Goal: Task Accomplishment & Management: Use online tool/utility

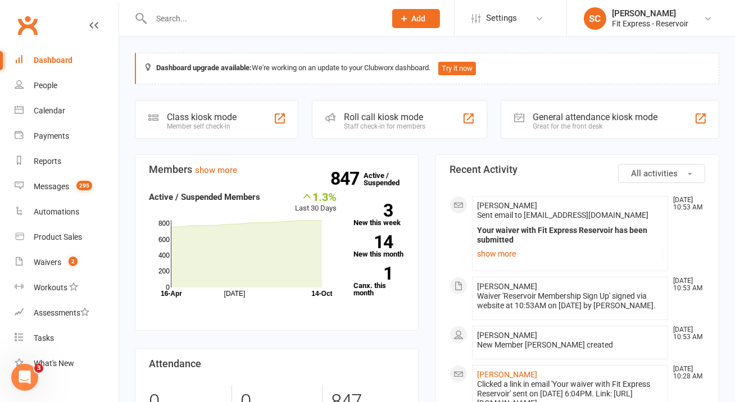
click at [245, 21] on input "text" at bounding box center [263, 19] width 230 height 16
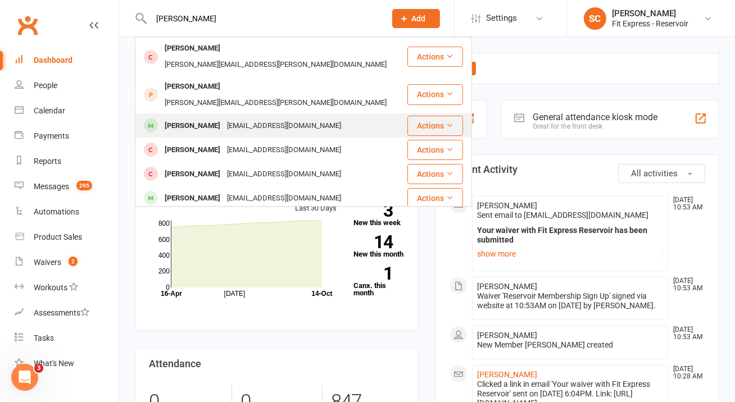
type input "[PERSON_NAME]"
click at [272, 118] on div "[EMAIL_ADDRESS][DOMAIN_NAME]" at bounding box center [284, 126] width 121 height 16
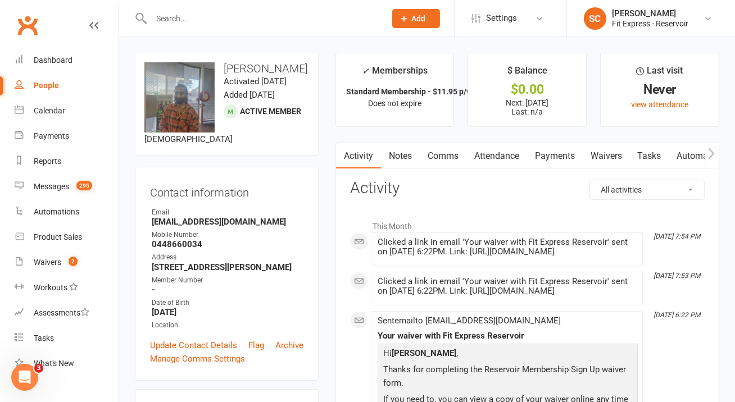
click at [251, 24] on input "text" at bounding box center [263, 19] width 230 height 16
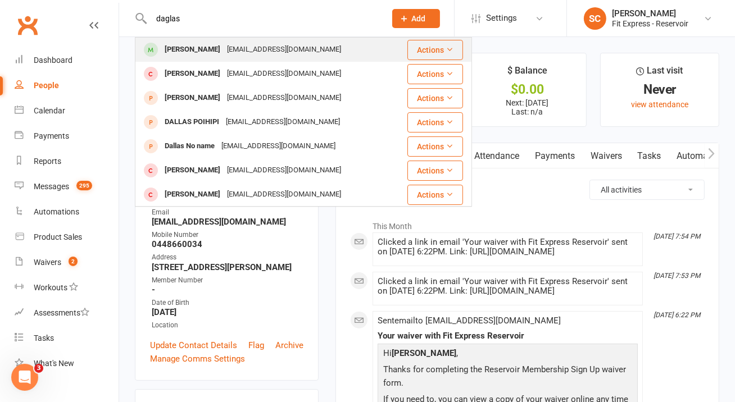
type input "daglas"
click at [229, 53] on div "[EMAIL_ADDRESS][DOMAIN_NAME]" at bounding box center [284, 50] width 121 height 16
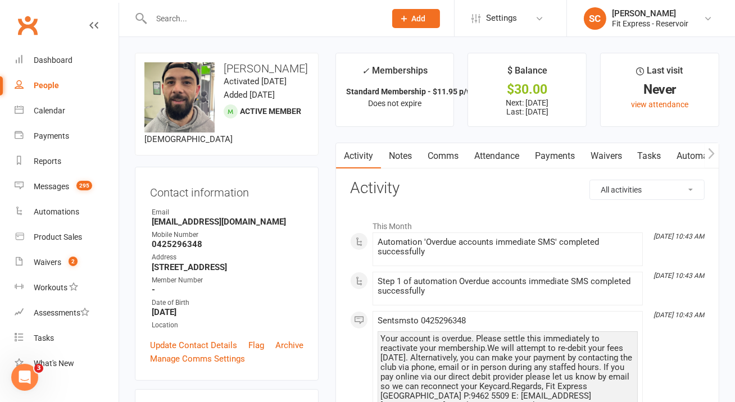
click at [548, 152] on link "Payments" at bounding box center [555, 156] width 56 height 26
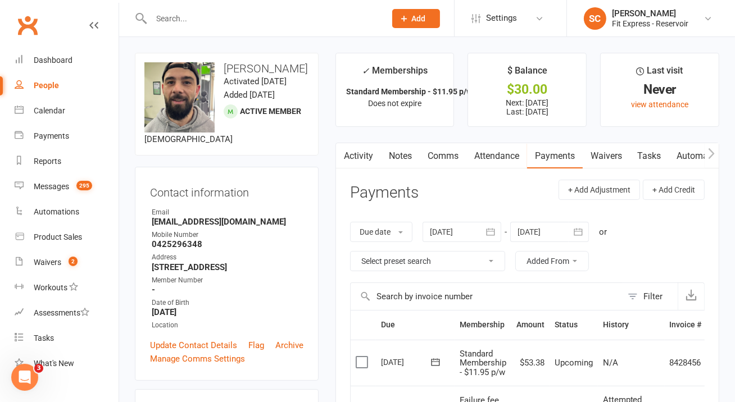
click at [456, 238] on div at bounding box center [462, 232] width 79 height 20
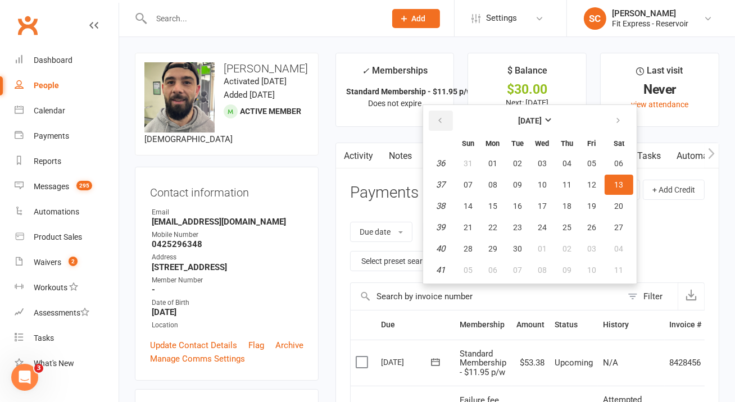
click at [438, 118] on icon "button" at bounding box center [440, 120] width 8 height 9
click at [472, 166] on span "01" at bounding box center [468, 163] width 9 height 9
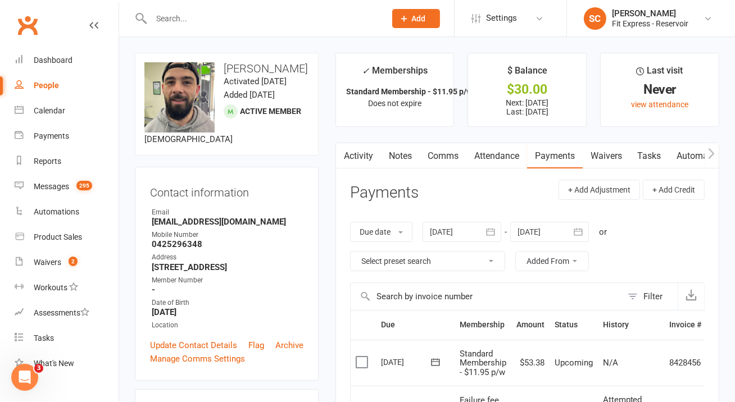
click at [468, 233] on div at bounding box center [462, 232] width 79 height 20
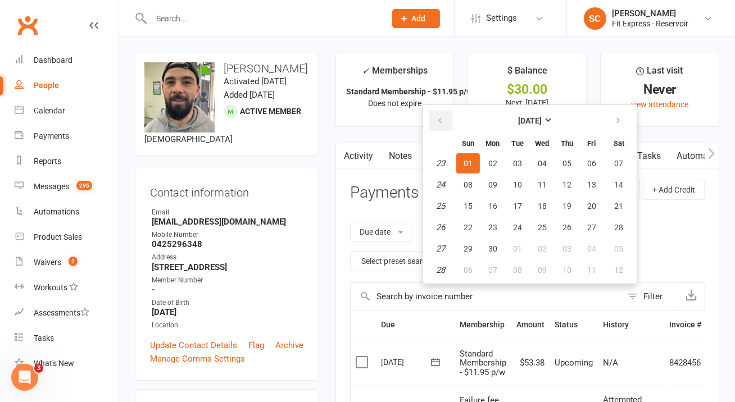
click at [448, 118] on button "button" at bounding box center [441, 121] width 24 height 20
click at [512, 164] on button "01" at bounding box center [518, 163] width 24 height 20
type input "[DATE]"
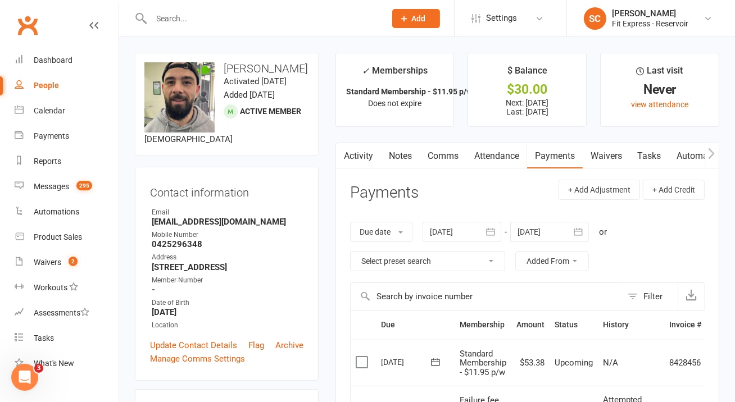
click at [205, 262] on strong "[STREET_ADDRESS]" at bounding box center [228, 267] width 152 height 10
copy render-form-field "[STREET_ADDRESS]"
click at [196, 239] on strong "0425296348" at bounding box center [228, 244] width 152 height 10
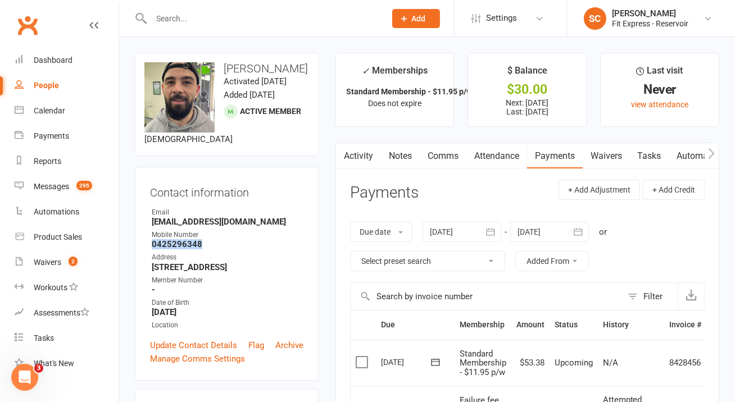
click at [196, 239] on strong "0425296348" at bounding box center [228, 244] width 152 height 10
copy render-form-field "0425296348"
click at [207, 217] on strong "[EMAIL_ADDRESS][DOMAIN_NAME]" at bounding box center [228, 222] width 152 height 10
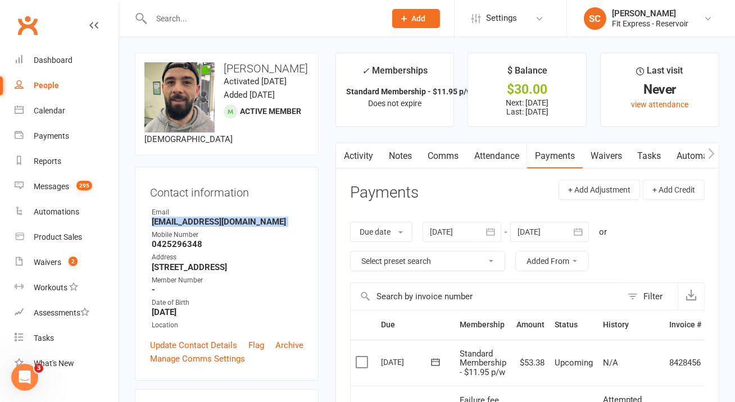
click at [207, 217] on strong "[EMAIL_ADDRESS][DOMAIN_NAME]" at bounding box center [228, 222] width 152 height 10
copy render-form-field "[EMAIL_ADDRESS][DOMAIN_NAME]"
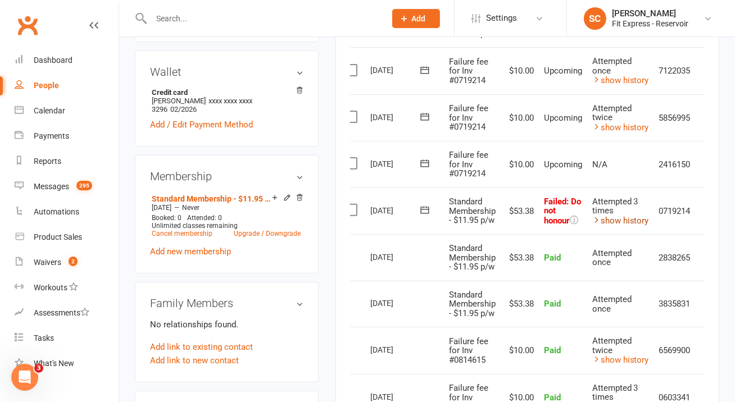
scroll to position [0, 28]
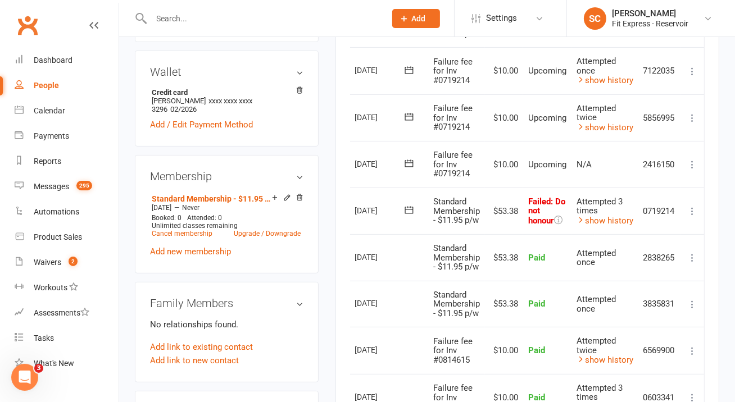
click at [696, 213] on icon at bounding box center [692, 211] width 11 height 11
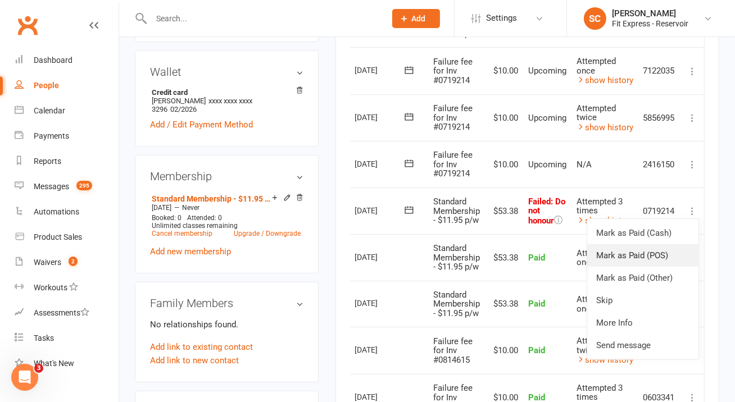
click at [655, 262] on link "Mark as Paid (POS)" at bounding box center [642, 256] width 111 height 22
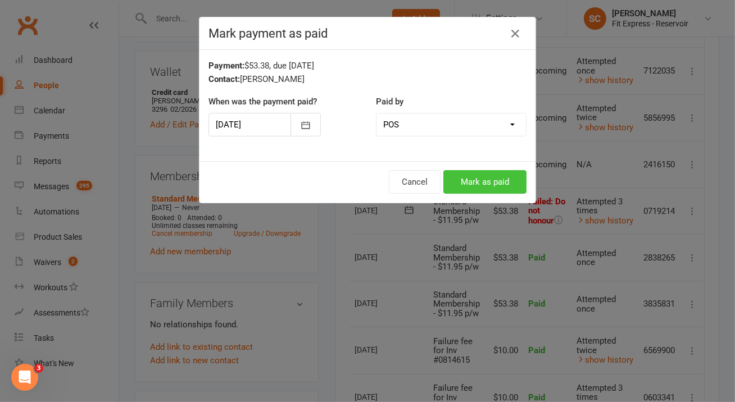
click at [507, 180] on button "Mark as paid" at bounding box center [484, 182] width 83 height 24
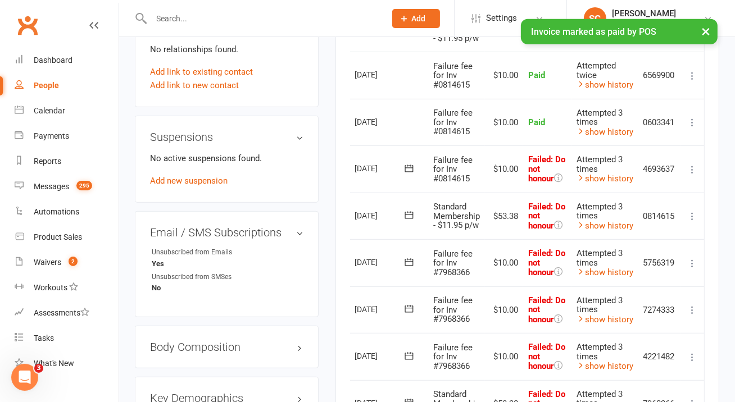
scroll to position [615, 0]
click at [689, 165] on icon at bounding box center [692, 169] width 11 height 11
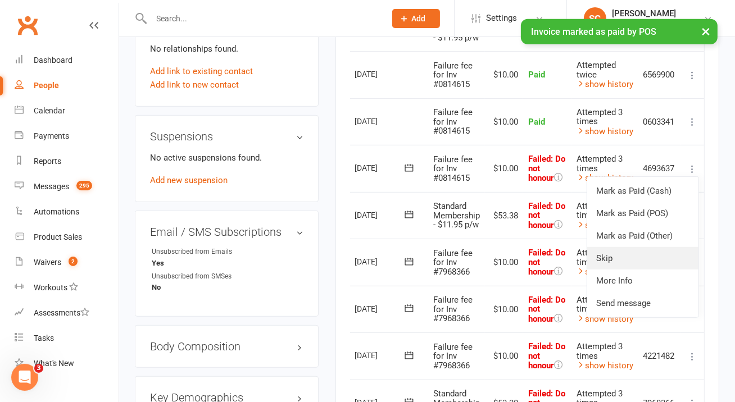
click at [632, 259] on link "Skip" at bounding box center [642, 258] width 111 height 22
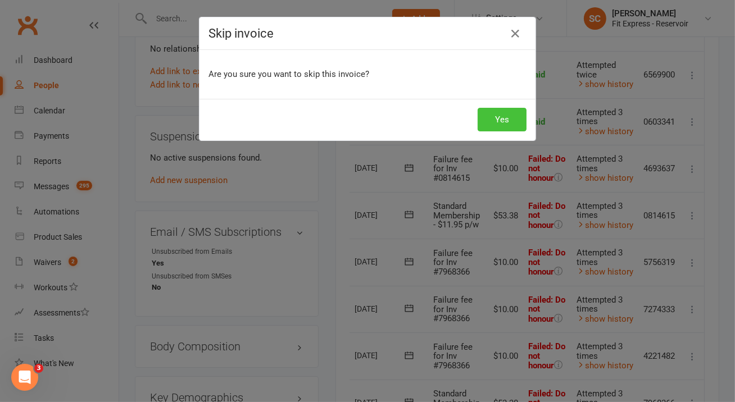
click at [506, 117] on button "Yes" at bounding box center [502, 120] width 49 height 24
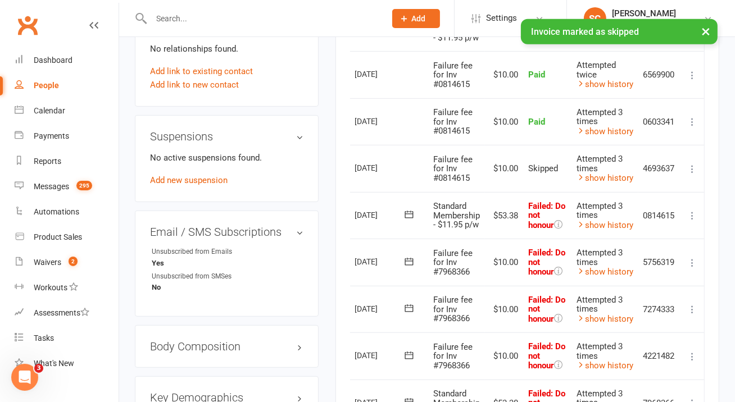
click at [692, 218] on icon at bounding box center [692, 215] width 11 height 11
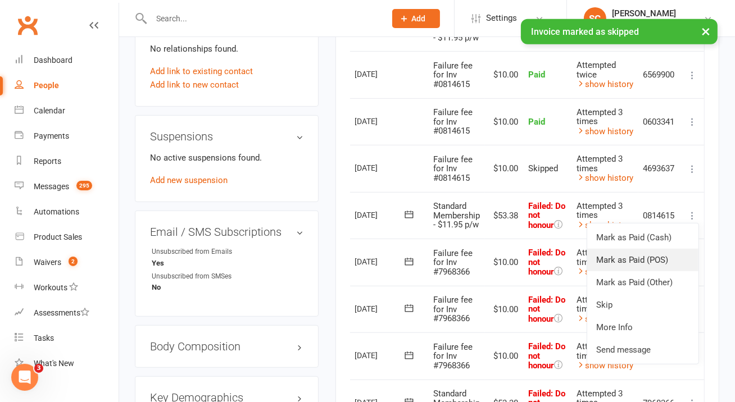
click at [669, 262] on link "Mark as Paid (POS)" at bounding box center [642, 260] width 111 height 22
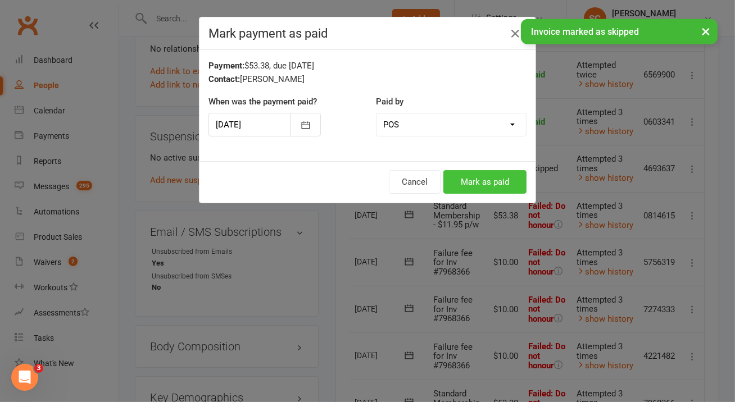
click at [465, 175] on button "Mark as paid" at bounding box center [484, 182] width 83 height 24
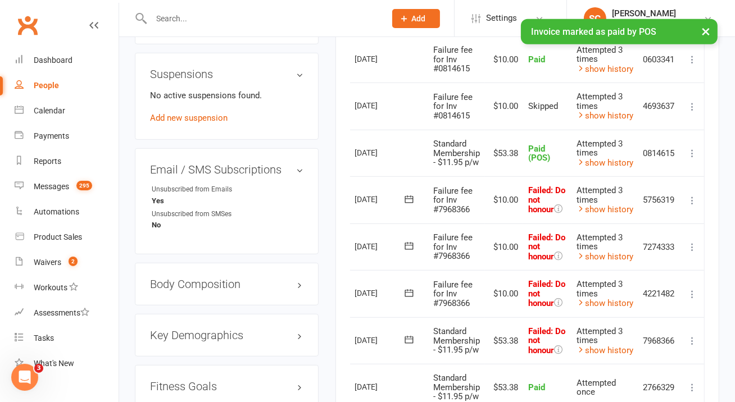
scroll to position [695, 0]
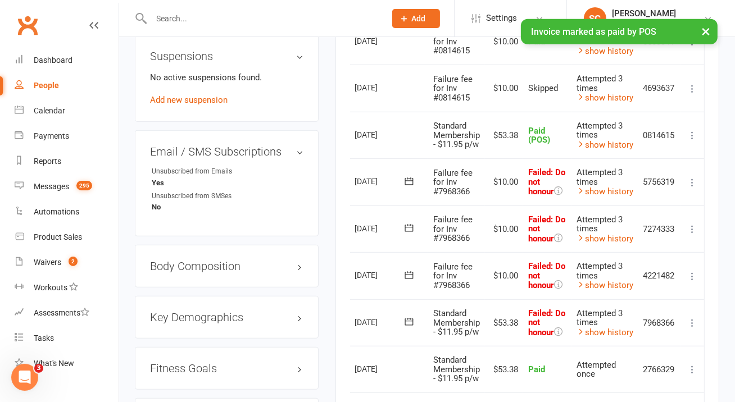
click at [692, 177] on icon at bounding box center [692, 182] width 11 height 11
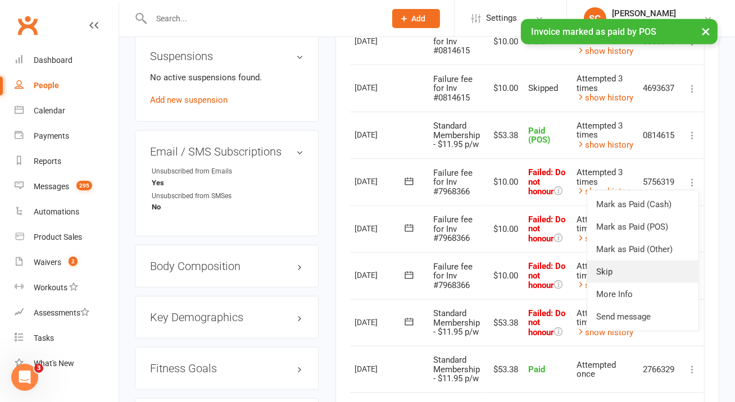
click at [653, 265] on link "Skip" at bounding box center [642, 272] width 111 height 22
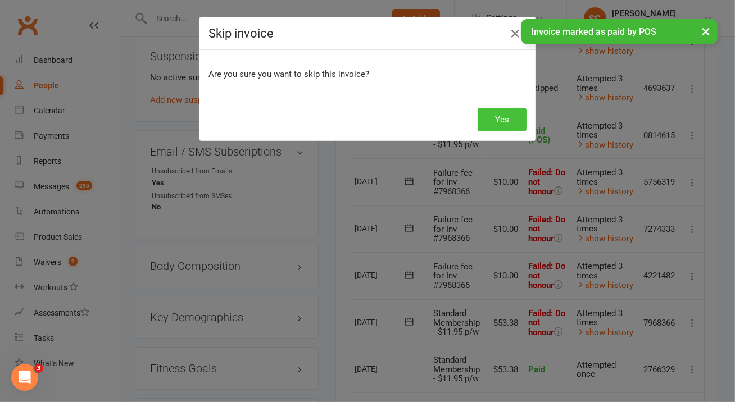
click at [506, 125] on button "Yes" at bounding box center [502, 120] width 49 height 24
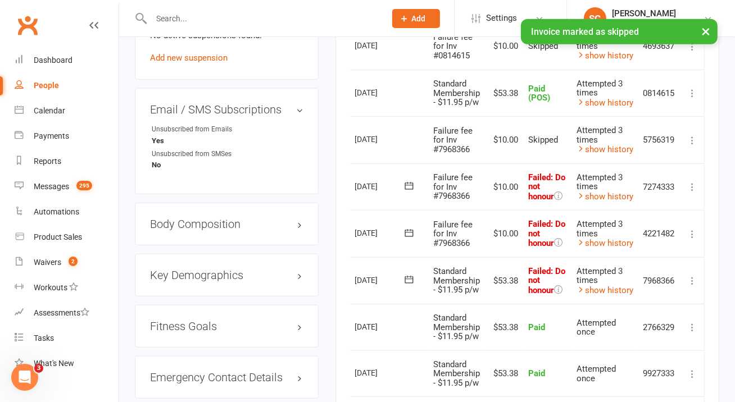
scroll to position [738, 0]
click at [693, 186] on icon at bounding box center [692, 186] width 11 height 11
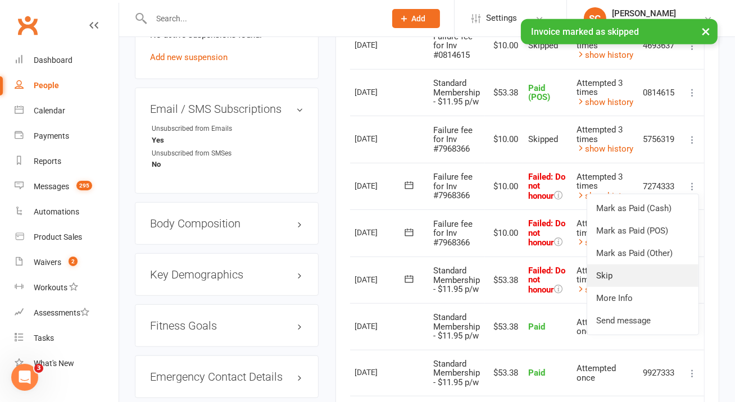
click at [650, 268] on link "Skip" at bounding box center [642, 276] width 111 height 22
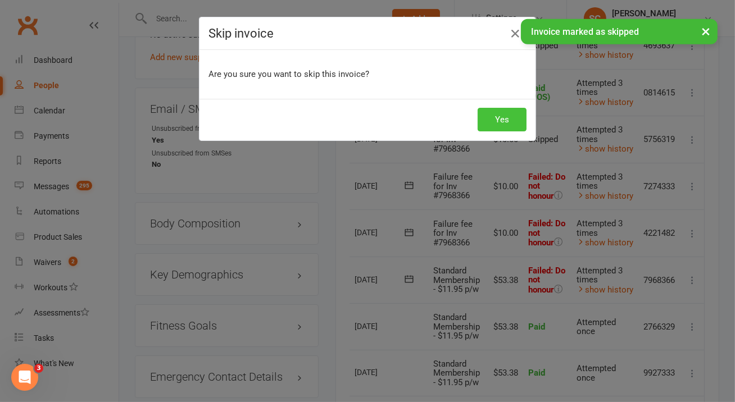
click at [508, 114] on button "Yes" at bounding box center [502, 120] width 49 height 24
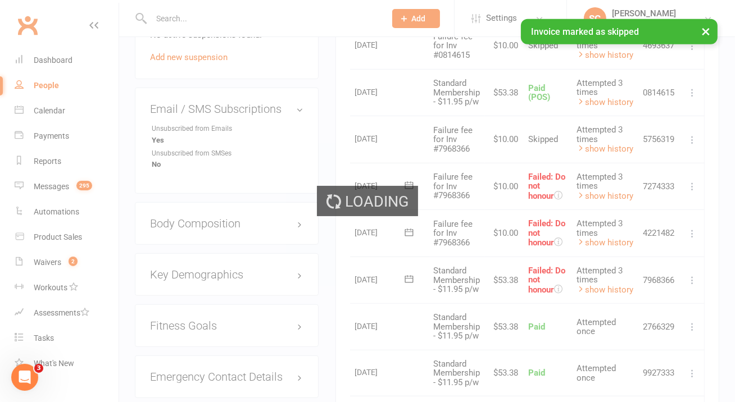
scroll to position [782, 0]
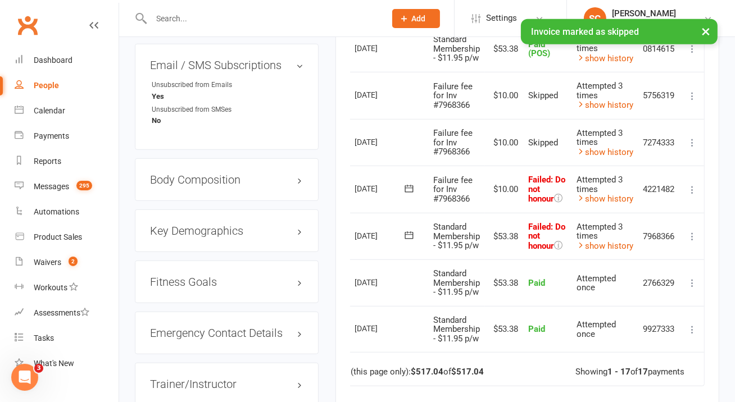
click at [692, 191] on icon at bounding box center [692, 189] width 11 height 11
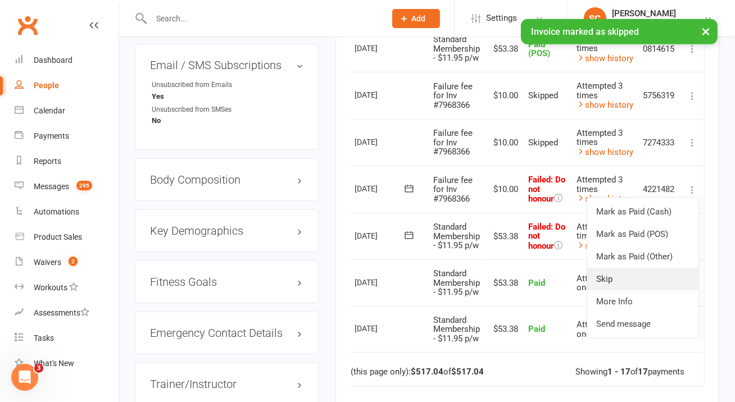
click at [657, 271] on link "Skip" at bounding box center [642, 279] width 111 height 22
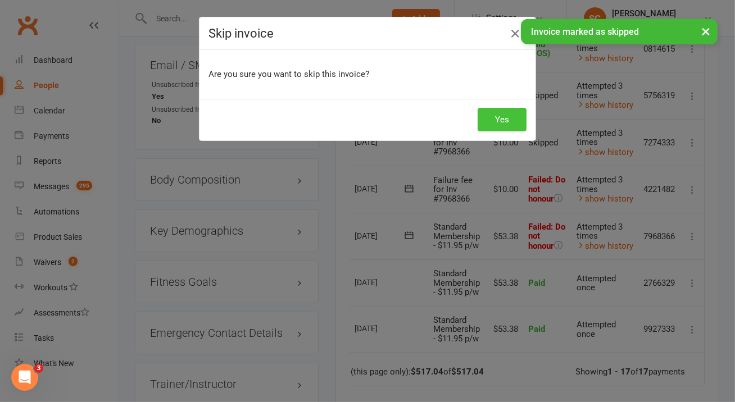
click at [514, 121] on button "Yes" at bounding box center [502, 120] width 49 height 24
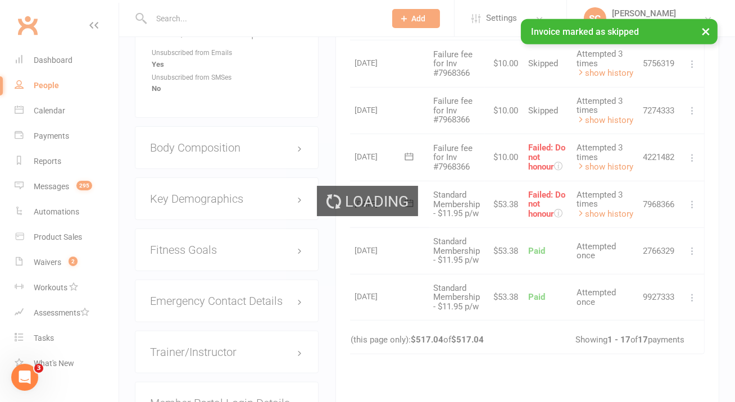
scroll to position [823, 0]
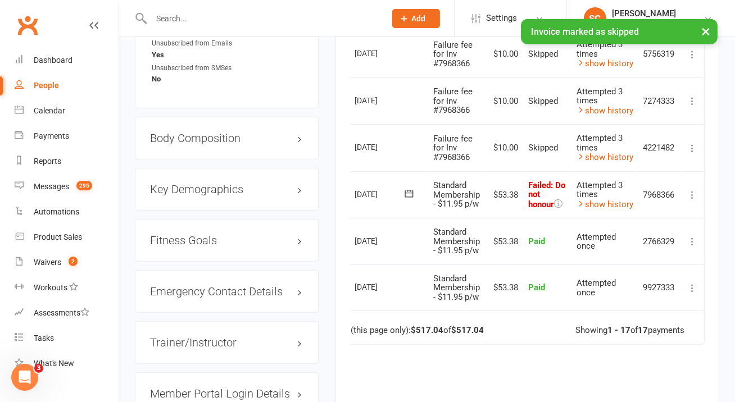
click at [697, 192] on icon at bounding box center [692, 194] width 11 height 11
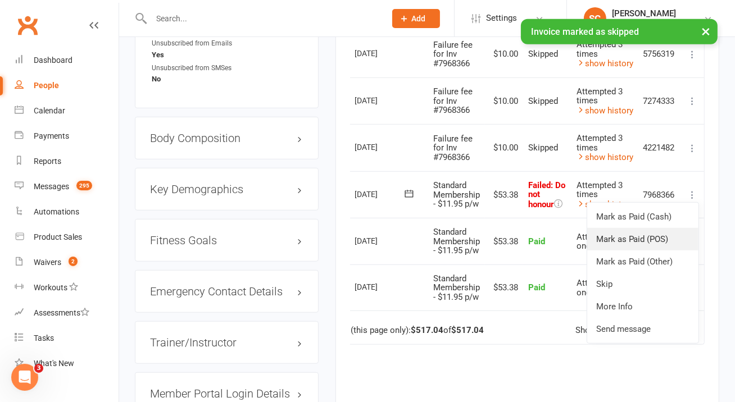
click at [661, 241] on link "Mark as Paid (POS)" at bounding box center [642, 239] width 111 height 22
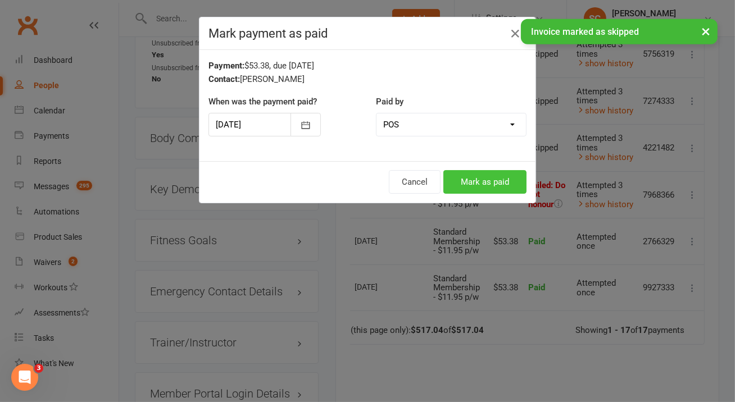
click at [518, 178] on button "Mark as paid" at bounding box center [484, 182] width 83 height 24
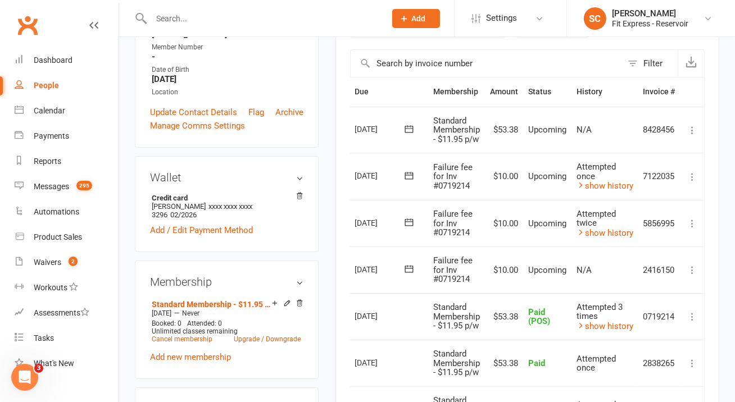
scroll to position [232, 0]
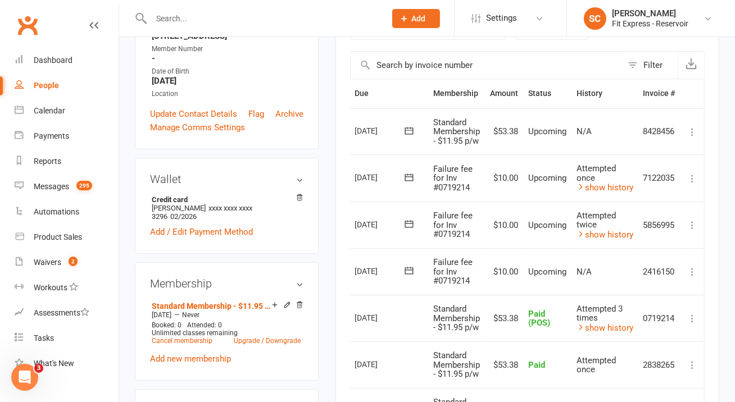
click at [687, 266] on icon at bounding box center [692, 271] width 11 height 11
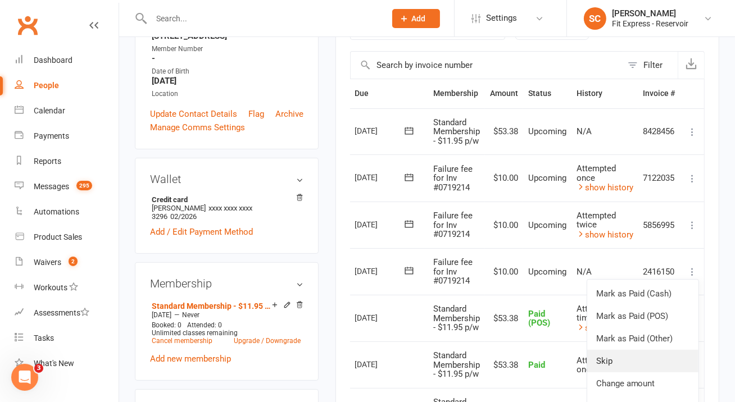
click at [641, 350] on link "Skip" at bounding box center [642, 361] width 111 height 22
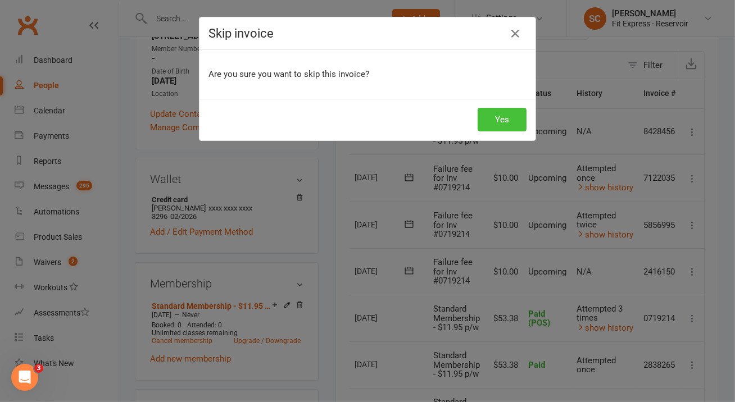
click at [511, 119] on button "Yes" at bounding box center [502, 120] width 49 height 24
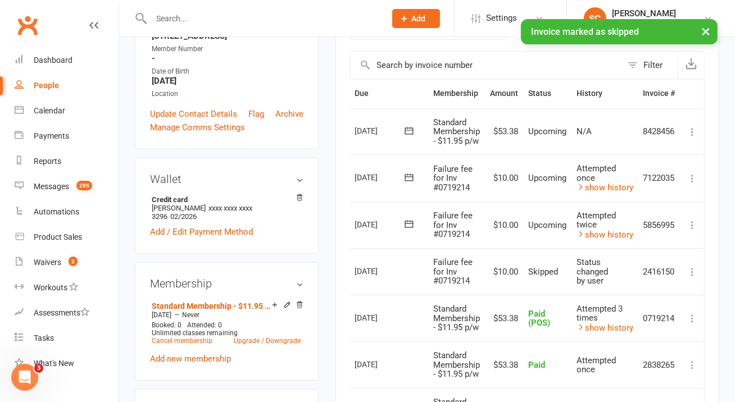
click at [691, 227] on icon at bounding box center [692, 225] width 11 height 11
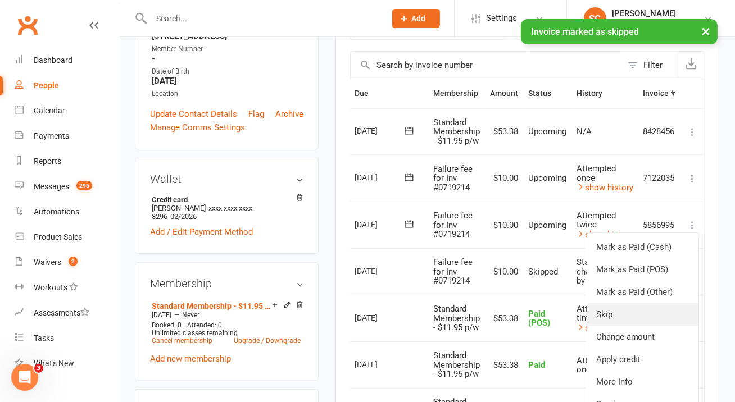
click at [644, 323] on link "Skip" at bounding box center [642, 315] width 111 height 22
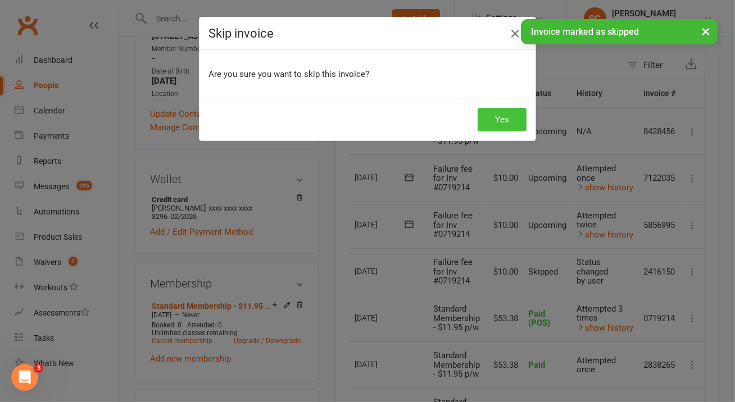
click at [508, 116] on button "Yes" at bounding box center [502, 120] width 49 height 24
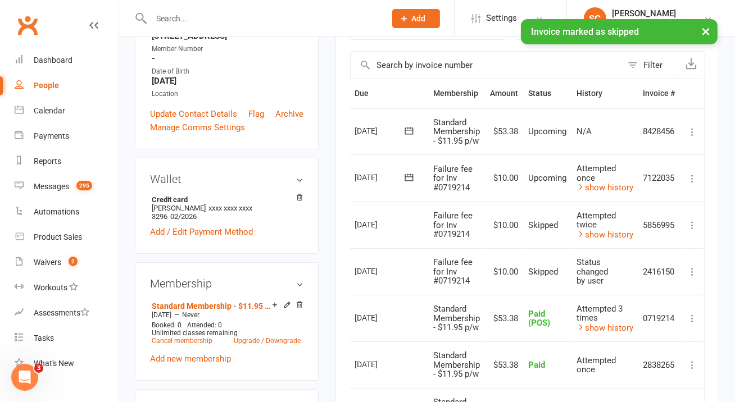
click at [692, 176] on icon at bounding box center [692, 178] width 11 height 11
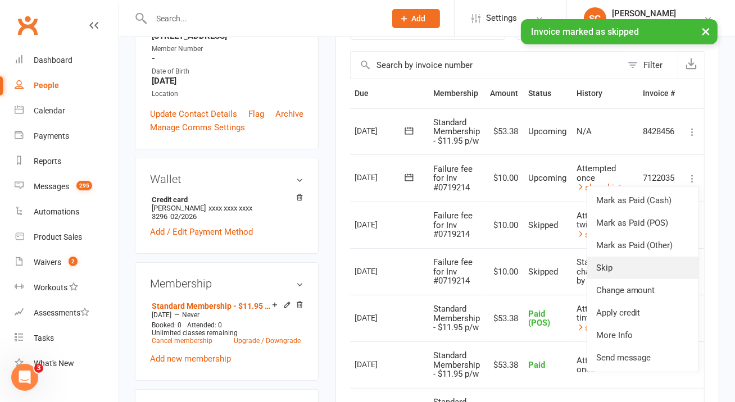
click at [657, 271] on link "Skip" at bounding box center [642, 268] width 111 height 22
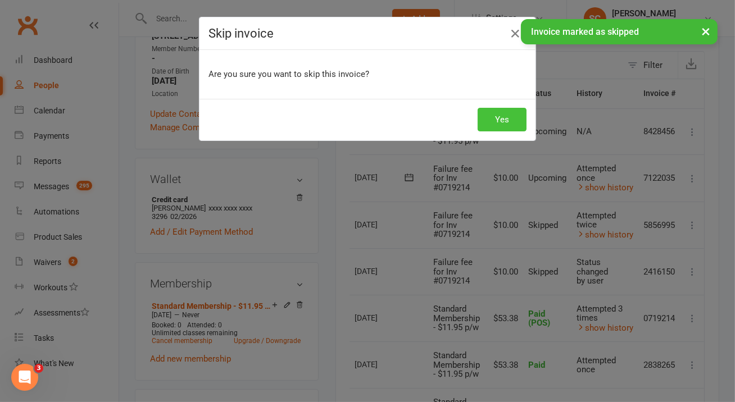
click at [512, 116] on button "Yes" at bounding box center [502, 120] width 49 height 24
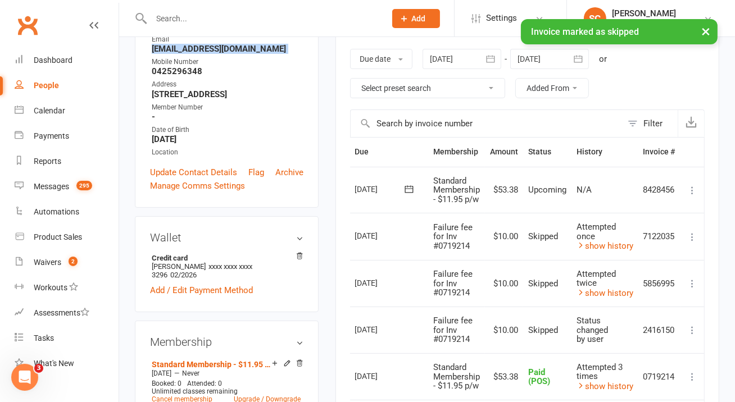
scroll to position [169, 0]
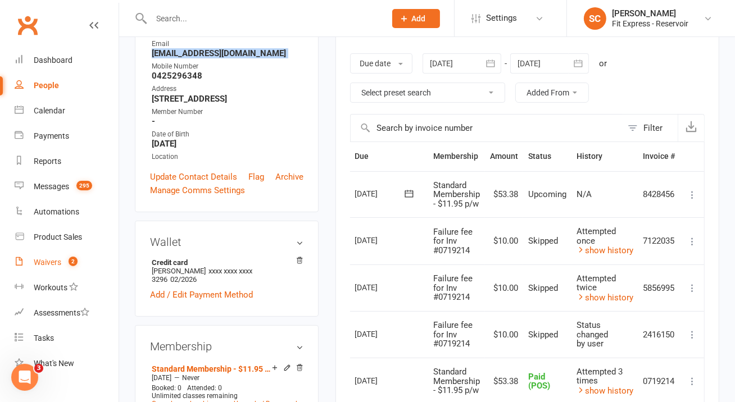
click at [43, 262] on div "Waivers" at bounding box center [48, 262] width 28 height 9
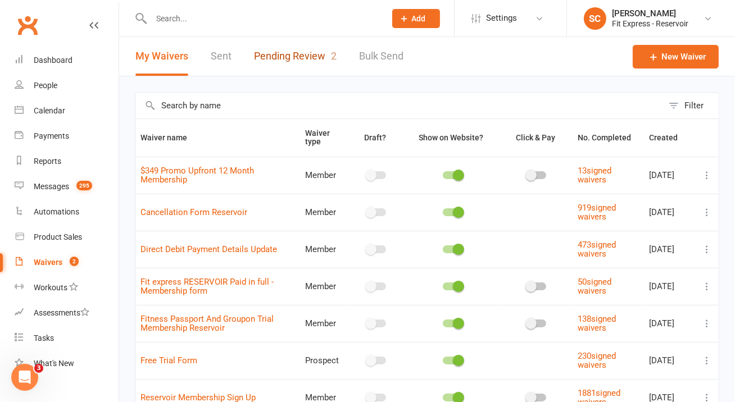
click at [295, 53] on link "Pending Review 2" at bounding box center [295, 56] width 83 height 39
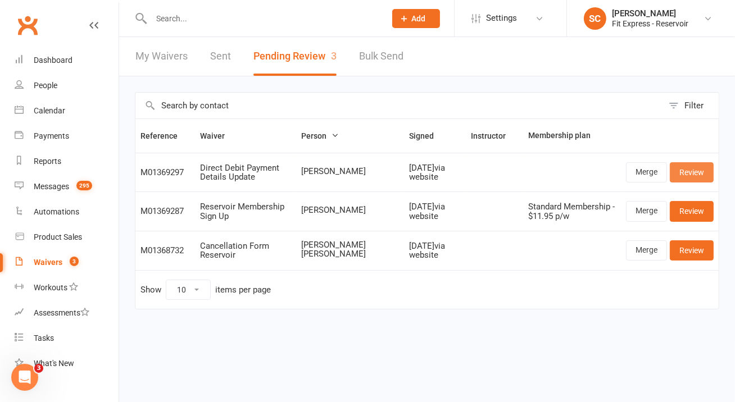
click at [701, 173] on link "Review" at bounding box center [692, 172] width 44 height 20
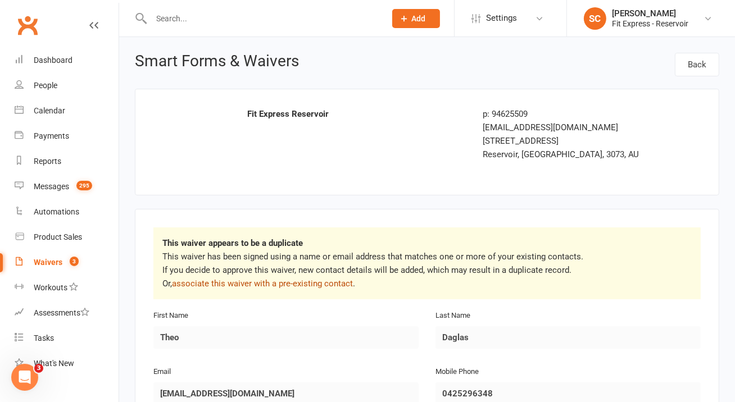
click at [327, 283] on link "associate this waiver with a pre-existing contact" at bounding box center [262, 284] width 181 height 10
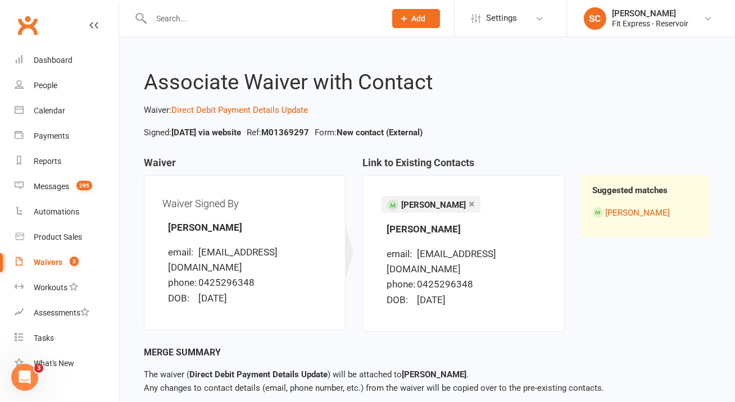
scroll to position [44, 0]
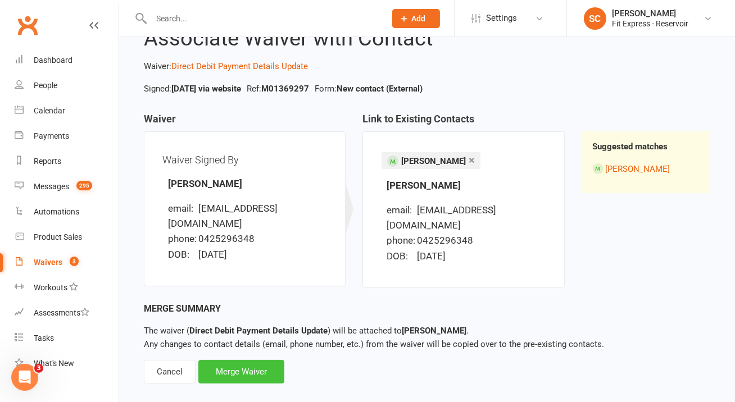
click at [269, 360] on div "Merge Waiver" at bounding box center [241, 372] width 86 height 24
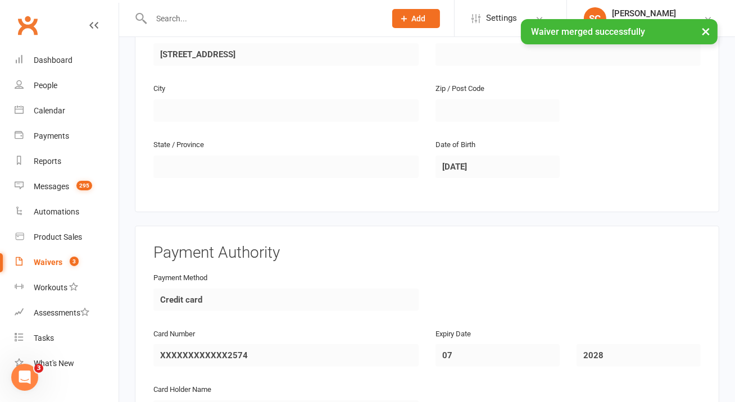
scroll to position [591, 0]
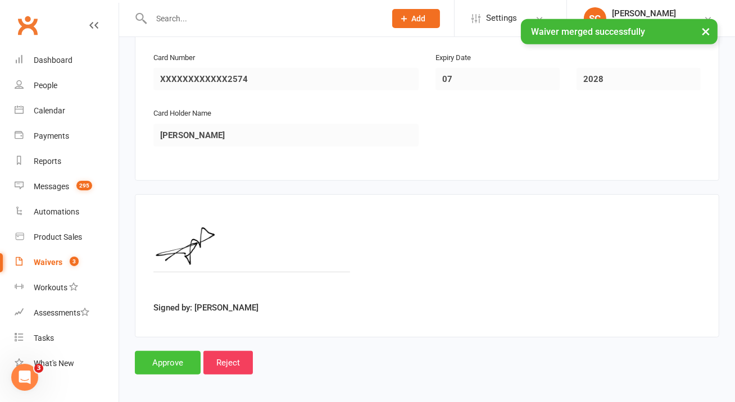
click at [181, 351] on input "Approve" at bounding box center [168, 363] width 66 height 24
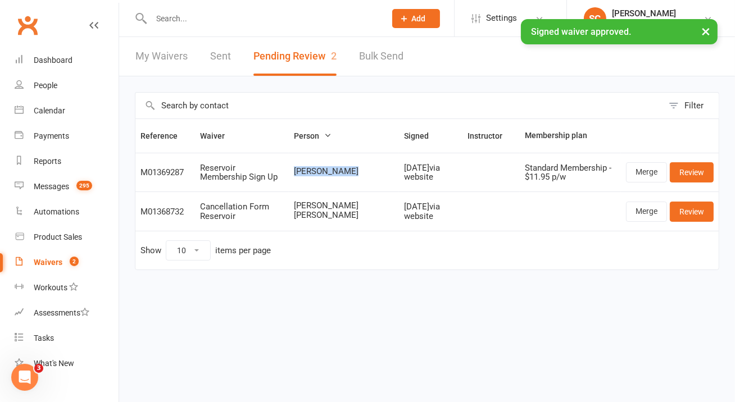
drag, startPoint x: 345, startPoint y: 167, endPoint x: 295, endPoint y: 169, distance: 49.5
click at [294, 169] on td "[PERSON_NAME]" at bounding box center [344, 172] width 111 height 39
copy span "[PERSON_NAME]"
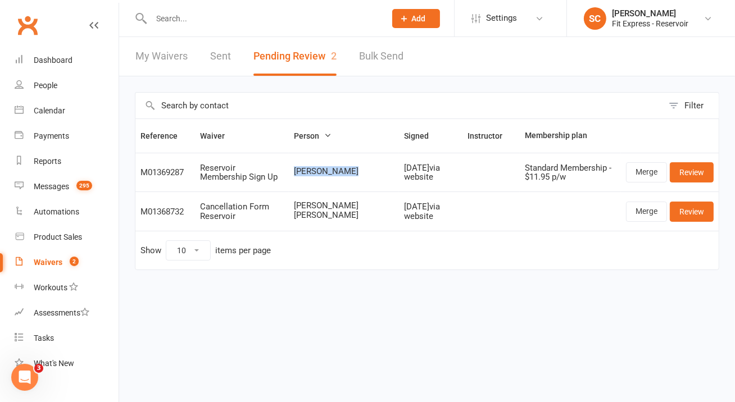
copy span "[PERSON_NAME]"
